Goal: Task Accomplishment & Management: Complete application form

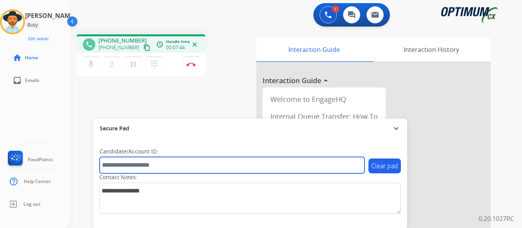
paste input "*******"
type input "*******"
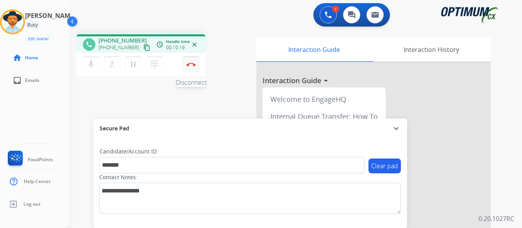
click at [191, 63] on img at bounding box center [190, 65] width 9 height 4
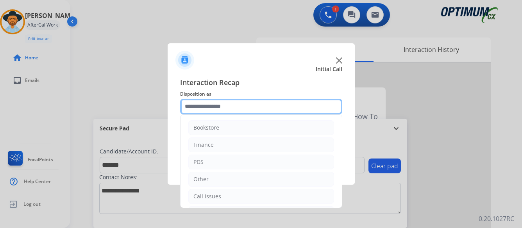
click at [259, 107] on input "text" at bounding box center [261, 107] width 162 height 16
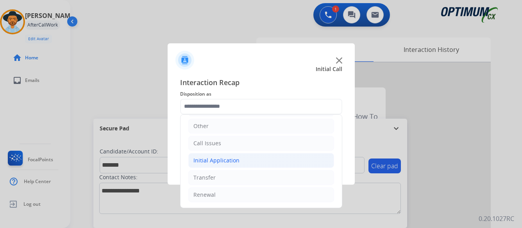
click at [226, 158] on div "Initial Application" at bounding box center [216, 161] width 46 height 8
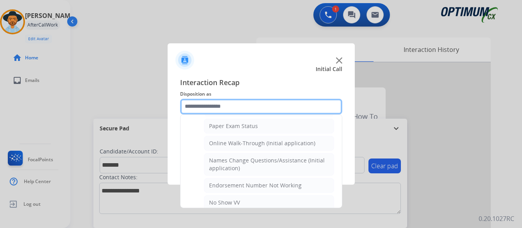
scroll to position [170, 0]
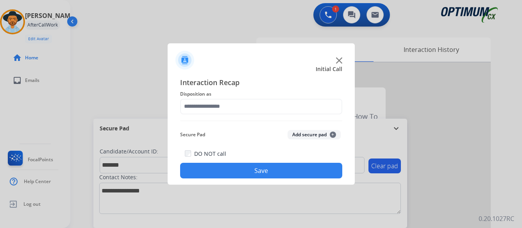
click at [255, 170] on button "Save" at bounding box center [261, 171] width 162 height 16
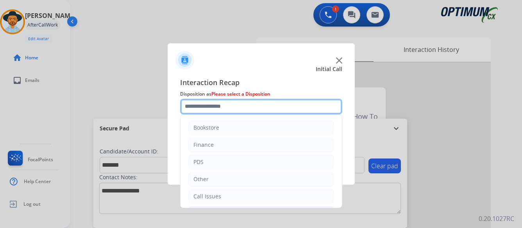
click at [242, 107] on input "text" at bounding box center [261, 107] width 162 height 16
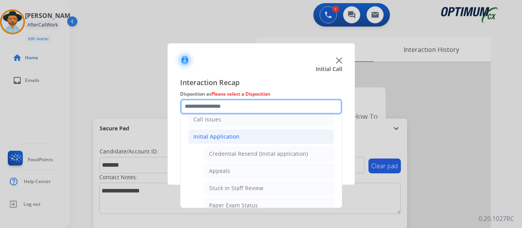
scroll to position [78, 0]
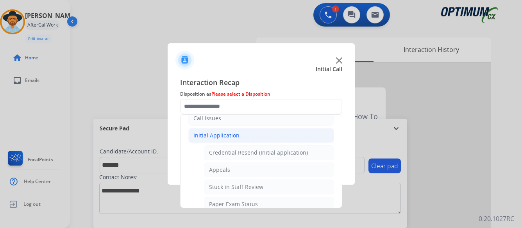
click at [200, 134] on div "Initial Application" at bounding box center [216, 136] width 46 height 8
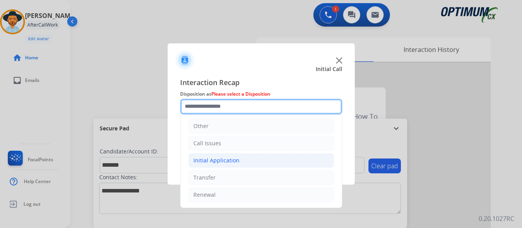
scroll to position [53, 0]
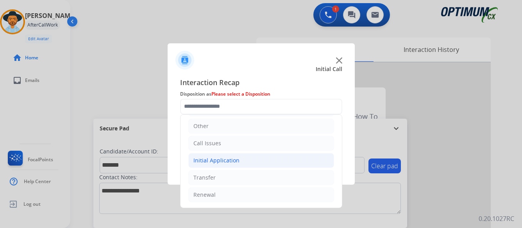
click at [213, 160] on div "Initial Application" at bounding box center [216, 161] width 46 height 8
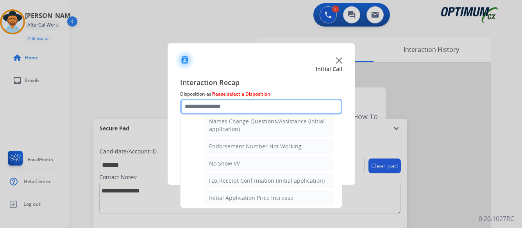
scroll to position [156, 0]
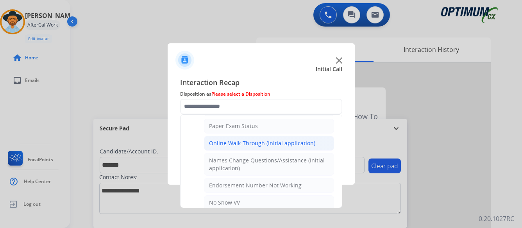
click at [259, 145] on div "Online Walk-Through (Initial application)" at bounding box center [262, 144] width 106 height 8
type input "**********"
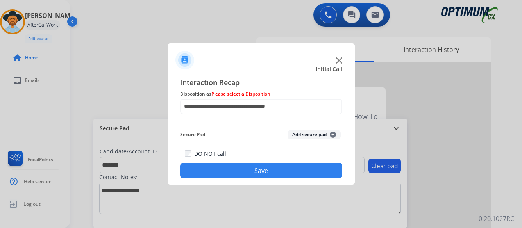
click at [268, 175] on button "Save" at bounding box center [261, 171] width 162 height 16
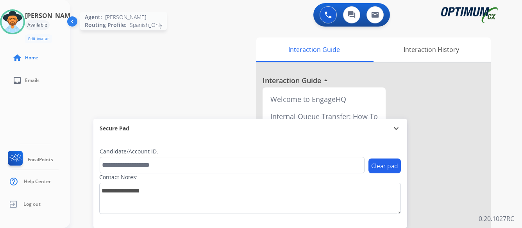
click at [23, 20] on img at bounding box center [13, 22] width 22 height 22
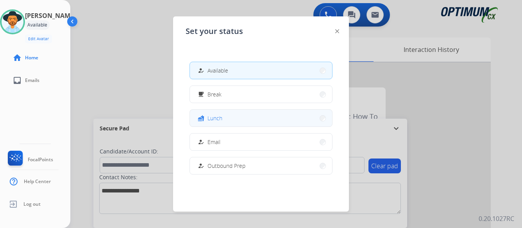
click at [248, 122] on button "fastfood Lunch" at bounding box center [261, 118] width 142 height 17
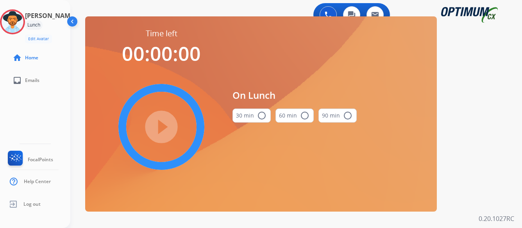
click at [262, 115] on mat-icon "radio_button_unchecked" at bounding box center [261, 115] width 9 height 9
click at [161, 125] on mat-icon "play_circle_filled" at bounding box center [161, 126] width 9 height 9
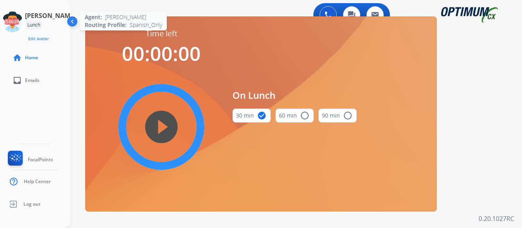
click at [18, 26] on icon at bounding box center [12, 21] width 25 height 25
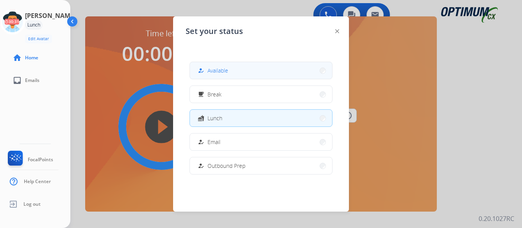
click at [254, 71] on button "how_to_reg Available" at bounding box center [261, 70] width 142 height 17
